Goal: Check status: Check status

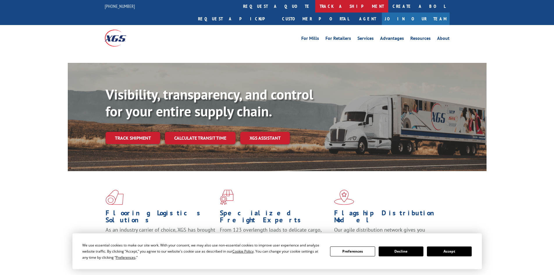
click at [315, 8] on link "track a shipment" at bounding box center [351, 6] width 73 height 12
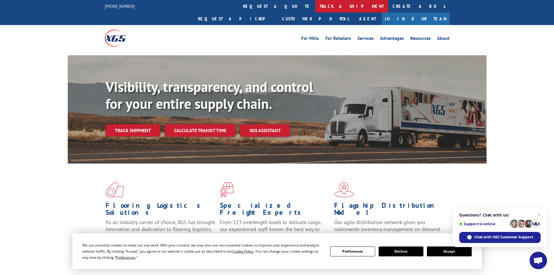
click at [315, 8] on link "track a shipment" at bounding box center [351, 6] width 73 height 12
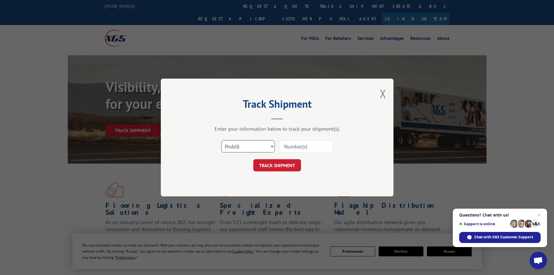
click at [259, 152] on select "Select category... Probill BOL PO" at bounding box center [247, 146] width 53 height 12
select select "bol"
click at [221, 140] on select "Select category... Probill BOL PO" at bounding box center [247, 146] width 53 height 12
click at [297, 144] on input at bounding box center [305, 146] width 53 height 12
paste input "5221304"
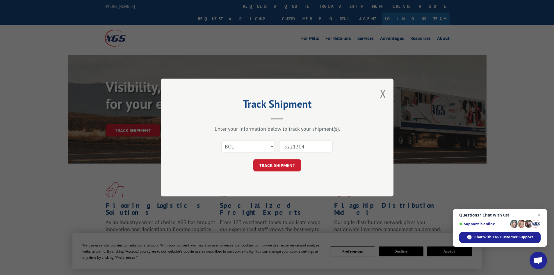
type input "5221304"
click at [253, 159] on button "TRACK SHIPMENT" at bounding box center [277, 165] width 48 height 12
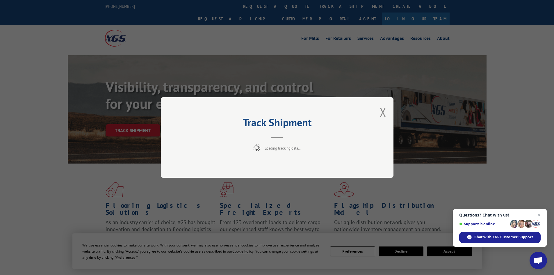
click at [539, 214] on span "Close chat" at bounding box center [538, 214] width 7 height 7
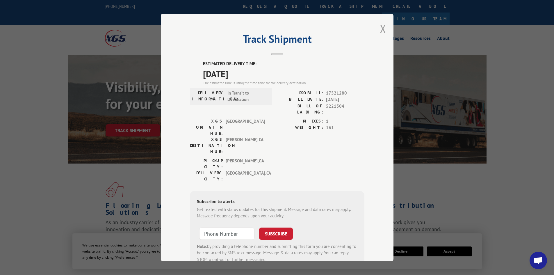
click at [382, 30] on button "Close modal" at bounding box center [383, 28] width 6 height 15
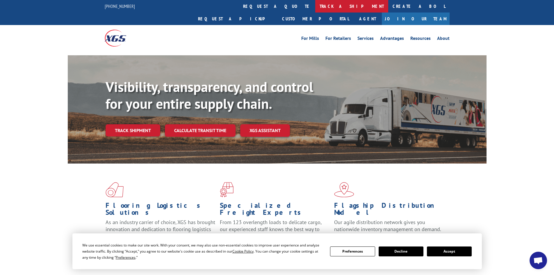
click at [315, 4] on link "track a shipment" at bounding box center [351, 6] width 73 height 12
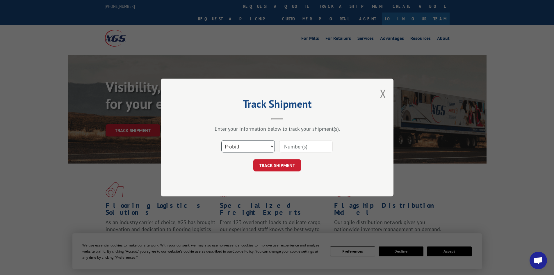
click at [259, 151] on select "Select category... Probill BOL PO" at bounding box center [247, 146] width 53 height 12
select select "bol"
click at [221, 140] on select "Select category... Probill BOL PO" at bounding box center [247, 146] width 53 height 12
click at [304, 144] on input at bounding box center [305, 146] width 53 height 12
paste input "70882057"
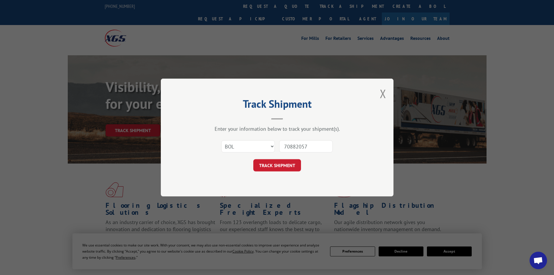
type input "70882057"
click at [253, 159] on button "TRACK SHIPMENT" at bounding box center [277, 165] width 48 height 12
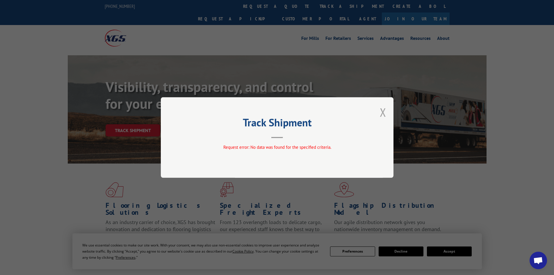
click at [380, 113] on button "Close modal" at bounding box center [383, 111] width 6 height 15
